Goal: Task Accomplishment & Management: Use online tool/utility

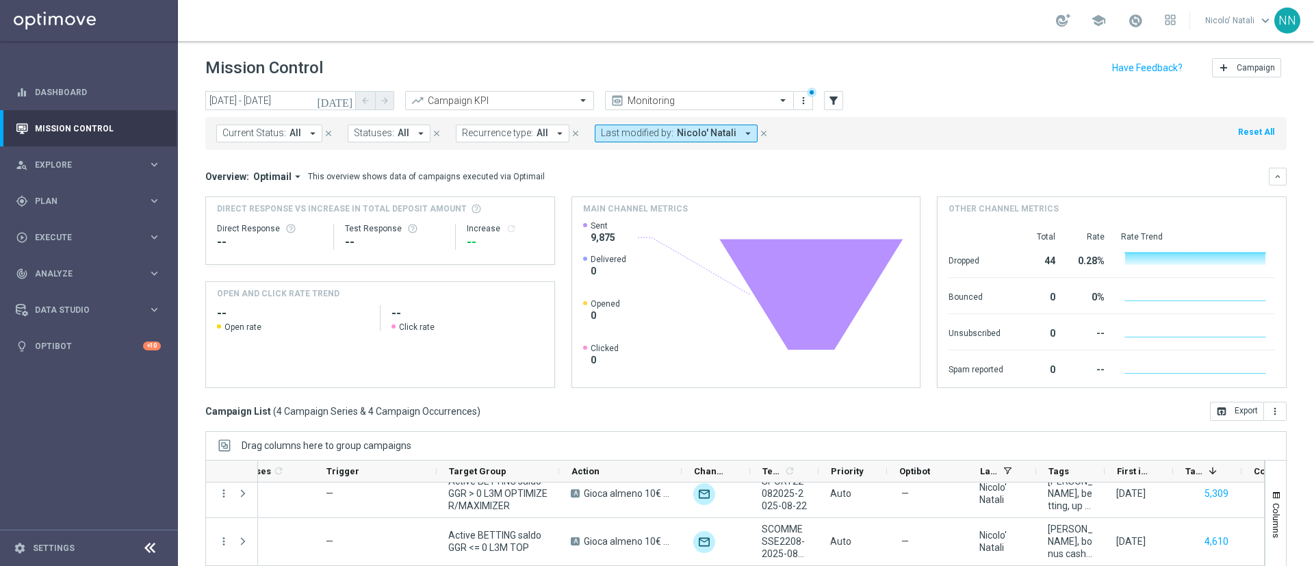
click at [349, 102] on icon "[DATE]" at bounding box center [335, 100] width 37 height 12
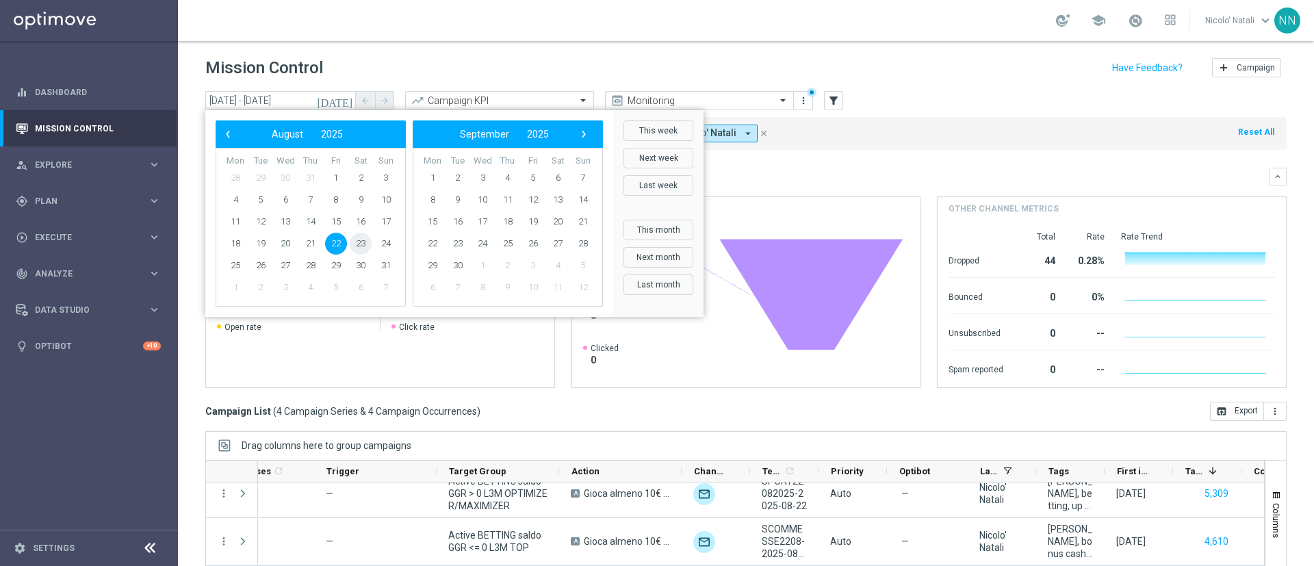
click at [354, 242] on span "23" at bounding box center [361, 244] width 22 height 22
click at [359, 238] on span "23" at bounding box center [361, 244] width 22 height 22
type input "[DATE] - [DATE]"
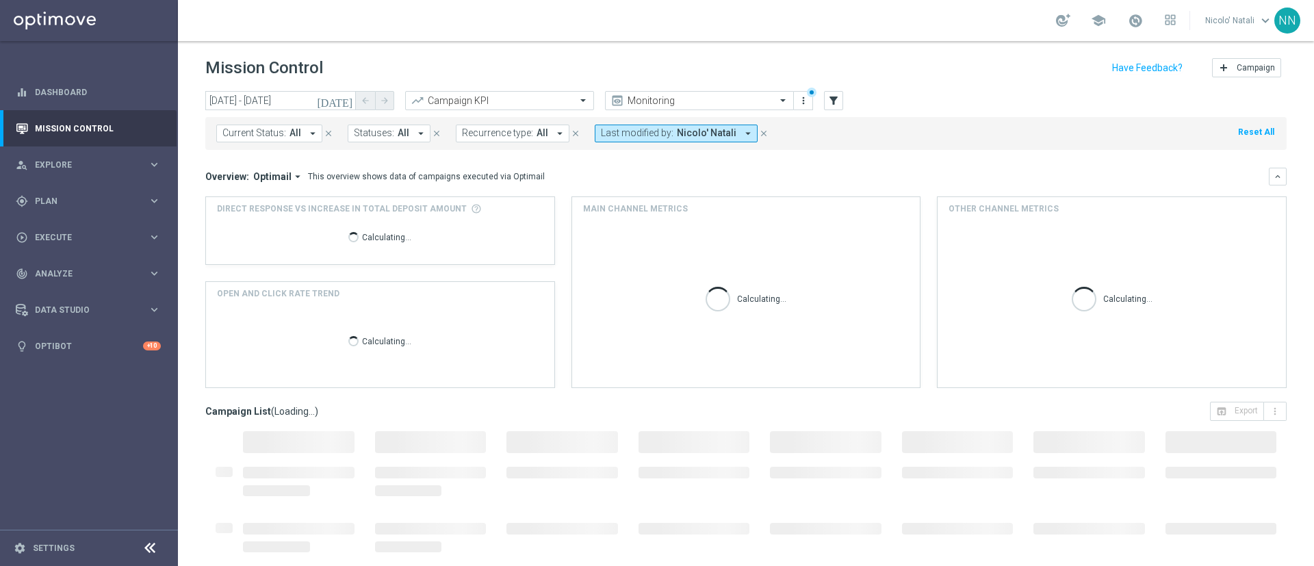
click at [606, 131] on span "Last modified by:" at bounding box center [637, 133] width 73 height 12
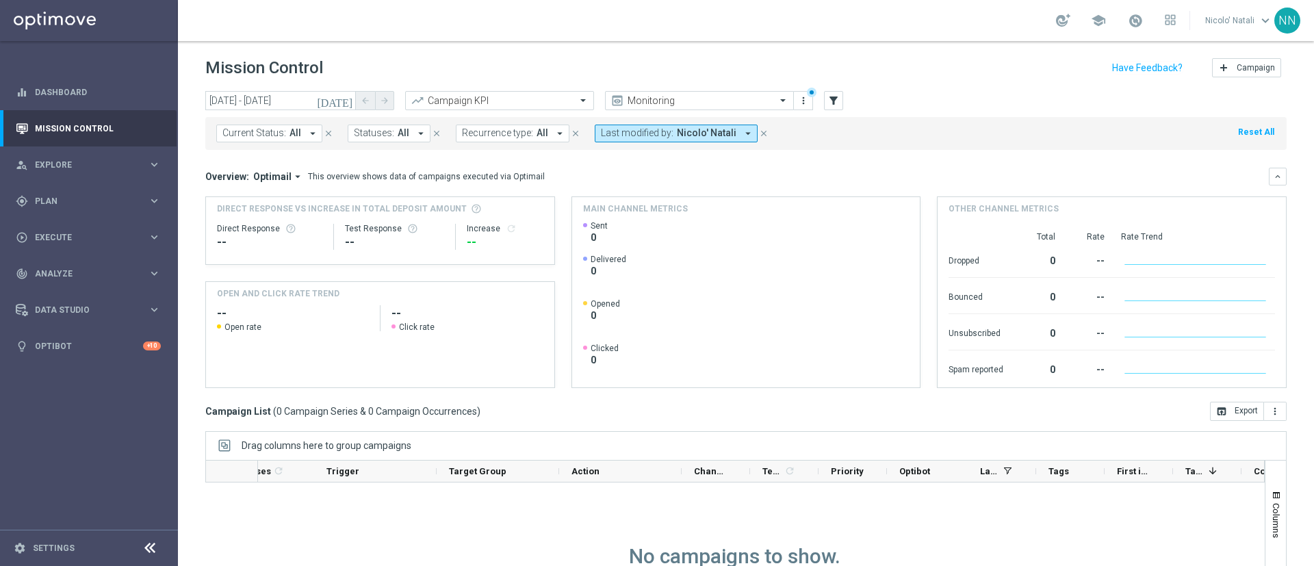
click at [659, 132] on span "Last modified by:" at bounding box center [637, 133] width 73 height 12
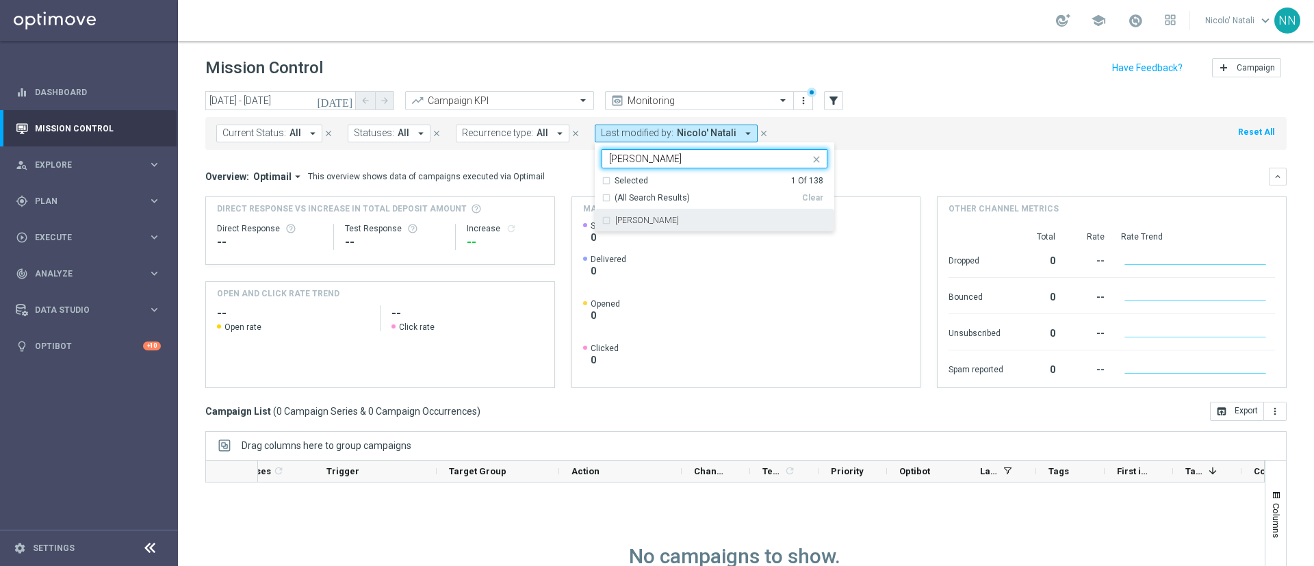
click at [664, 218] on label "[PERSON_NAME]" at bounding box center [647, 220] width 64 height 8
type input "carlev"
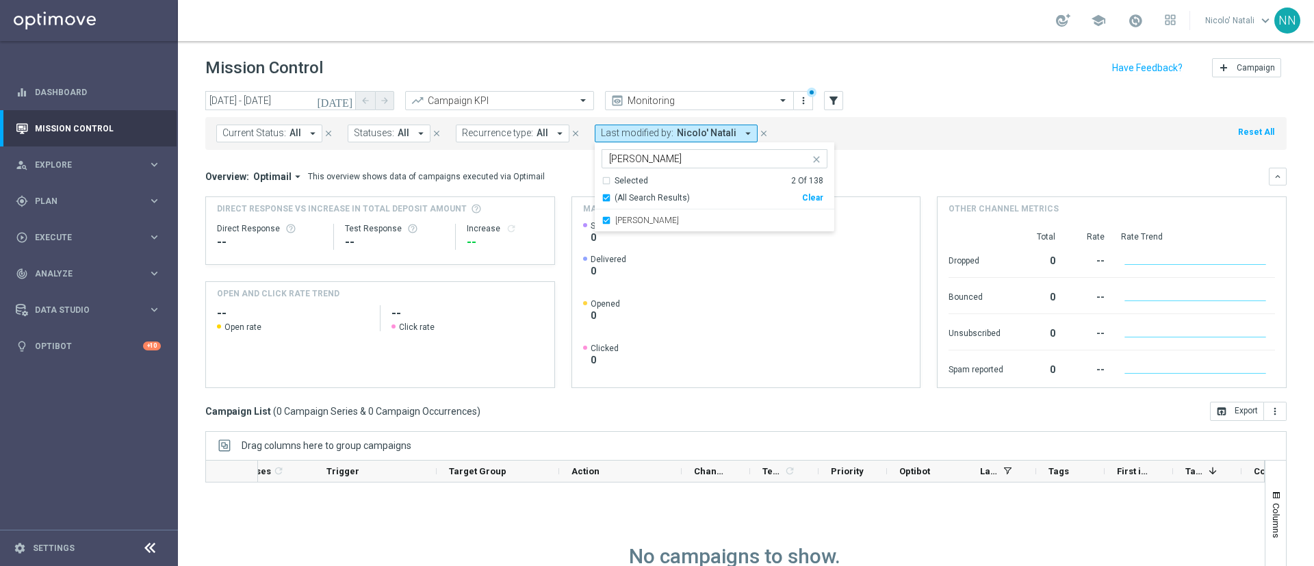
click at [884, 166] on mini-dashboard "Overview: Optimail arrow_drop_down This overview shows data of campaigns execut…" at bounding box center [745, 276] width 1081 height 252
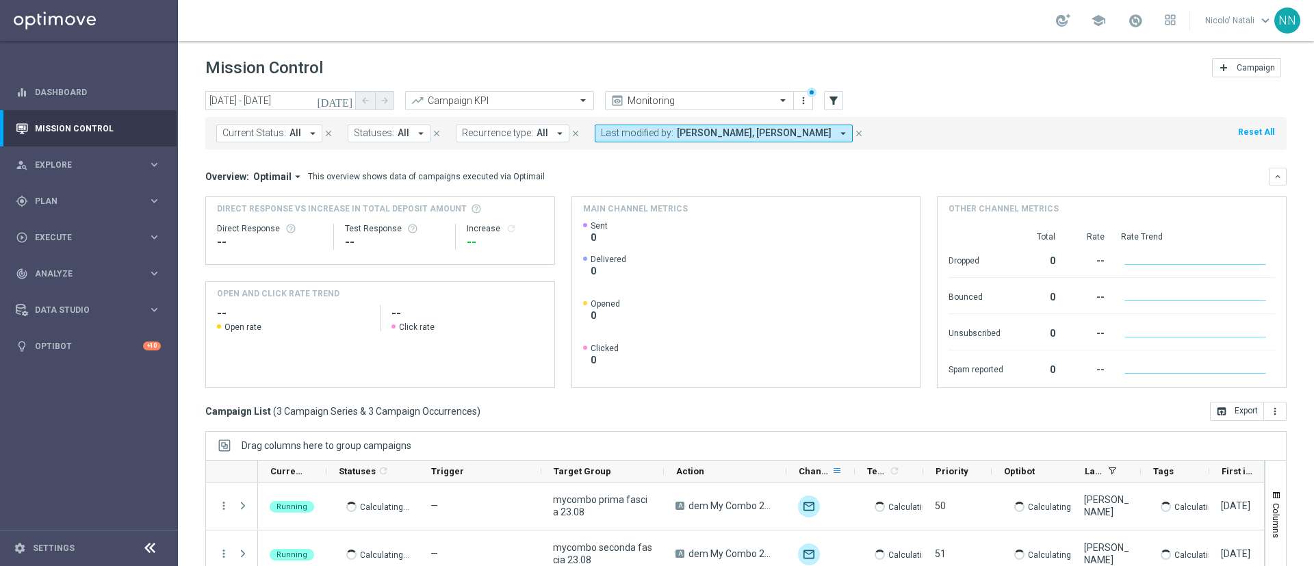
scroll to position [118, 0]
